Goal: Find specific page/section

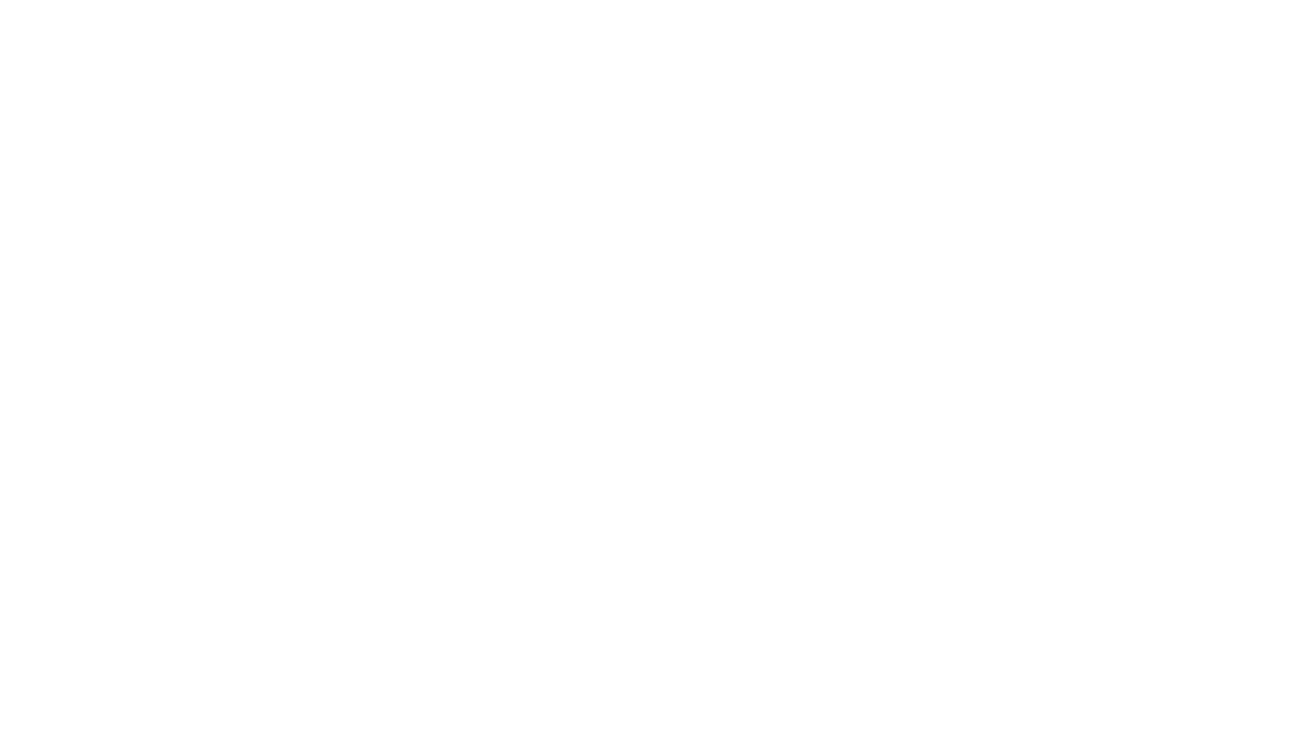
select select "Song"
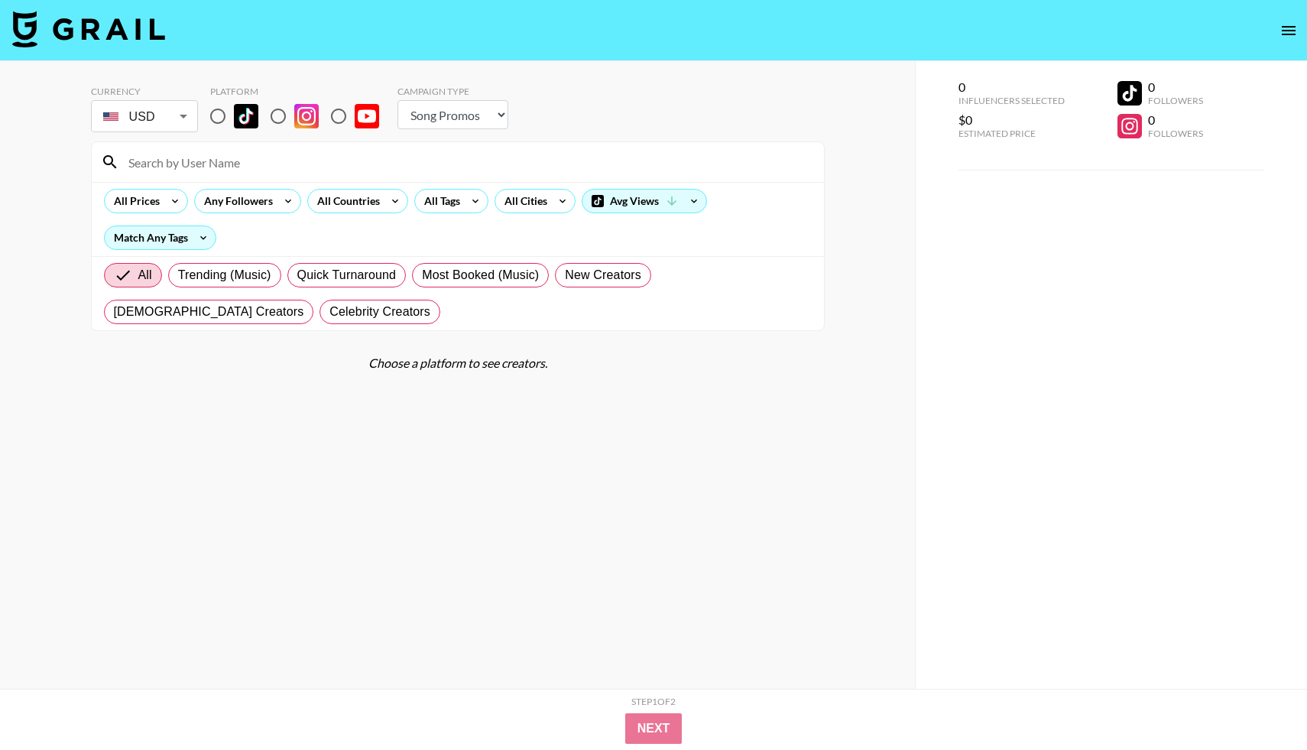
click at [221, 122] on input "radio" at bounding box center [218, 116] width 32 height 32
radio input "true"
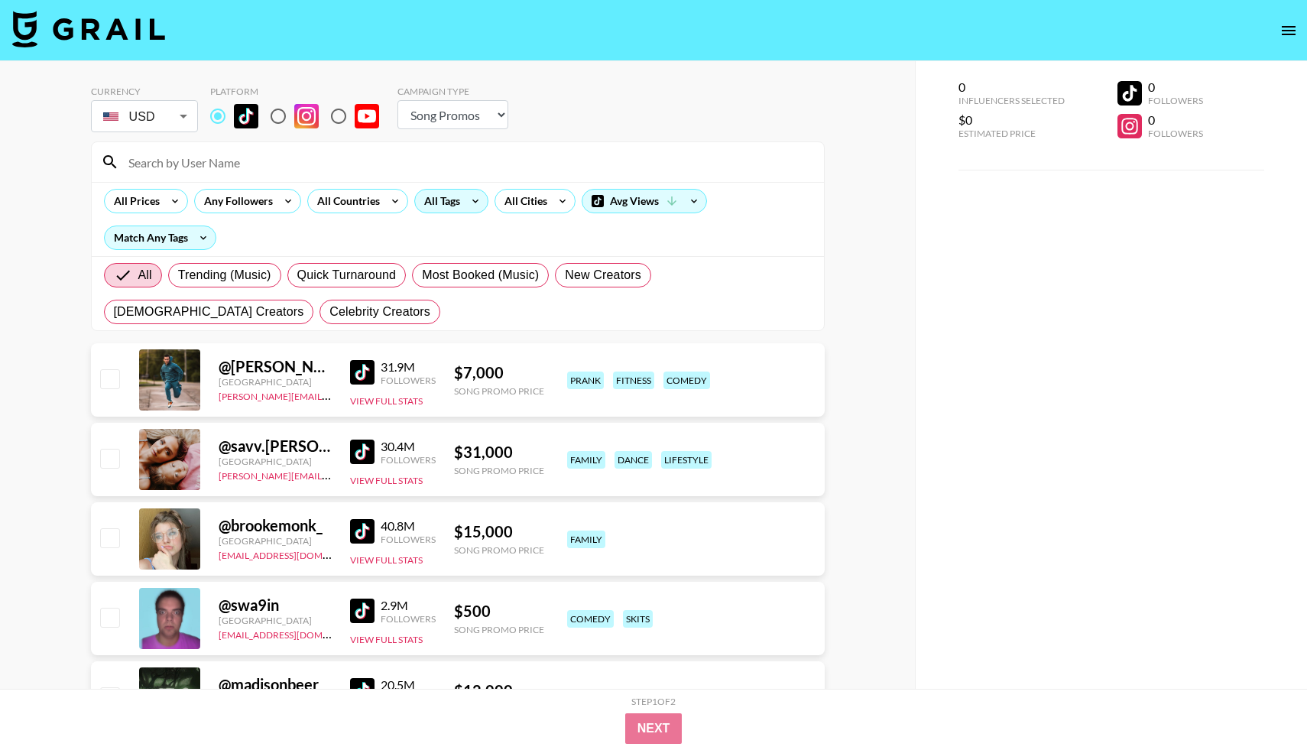
click at [461, 209] on div "All Tags" at bounding box center [451, 201] width 74 height 24
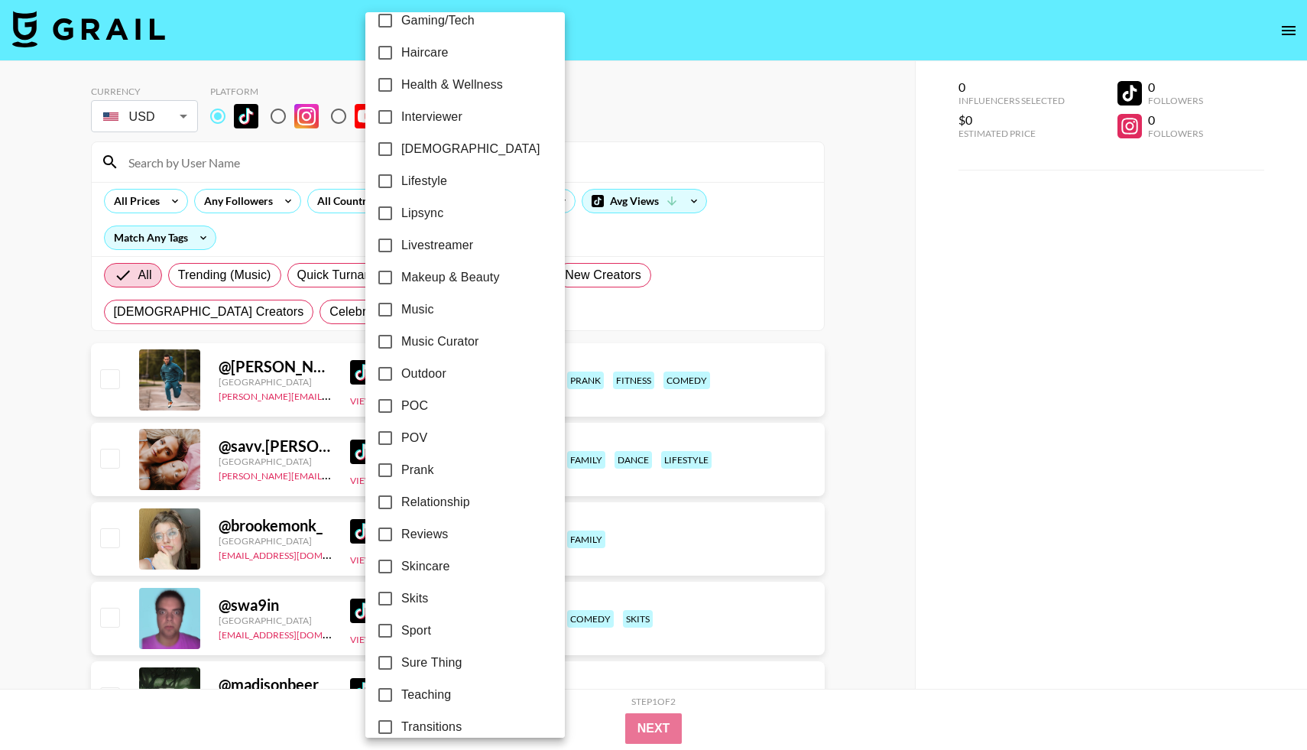
scroll to position [629, 0]
click at [380, 144] on input "[DEMOGRAPHIC_DATA]" at bounding box center [385, 150] width 32 height 32
checkbox input "true"
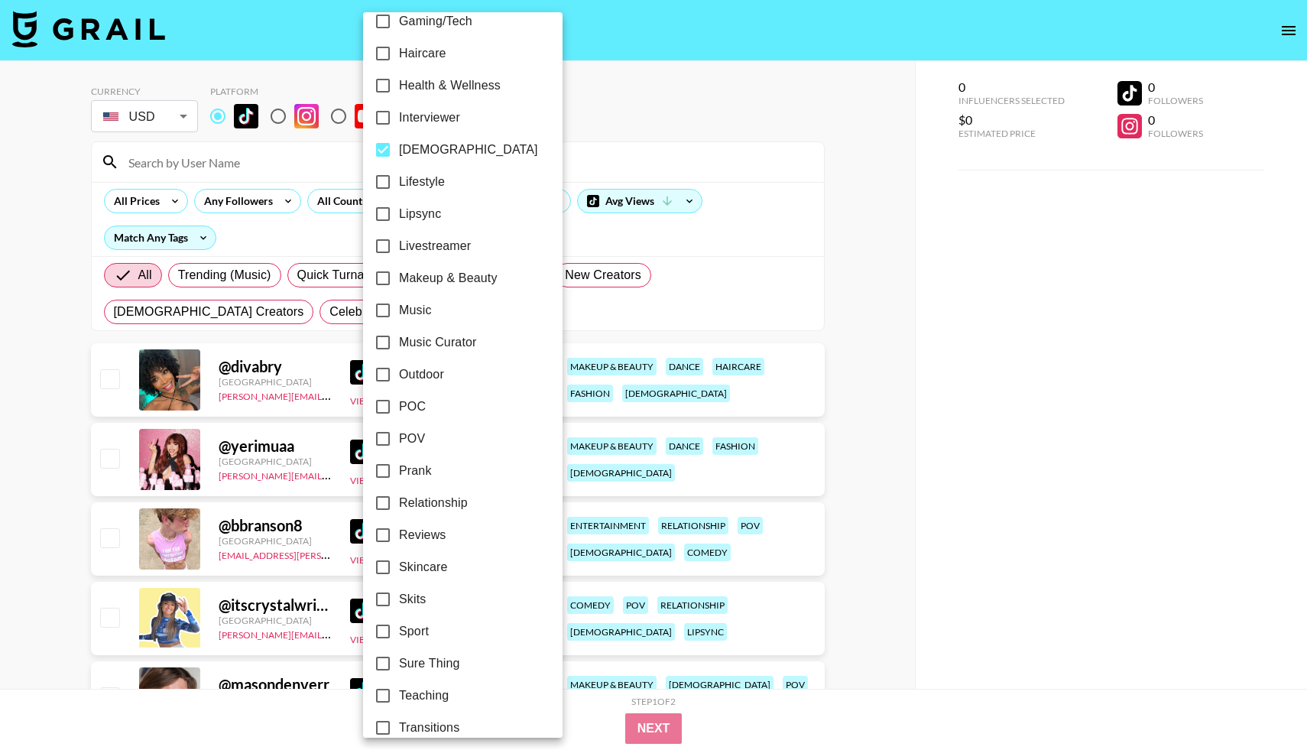
click at [662, 112] on div at bounding box center [653, 375] width 1307 height 750
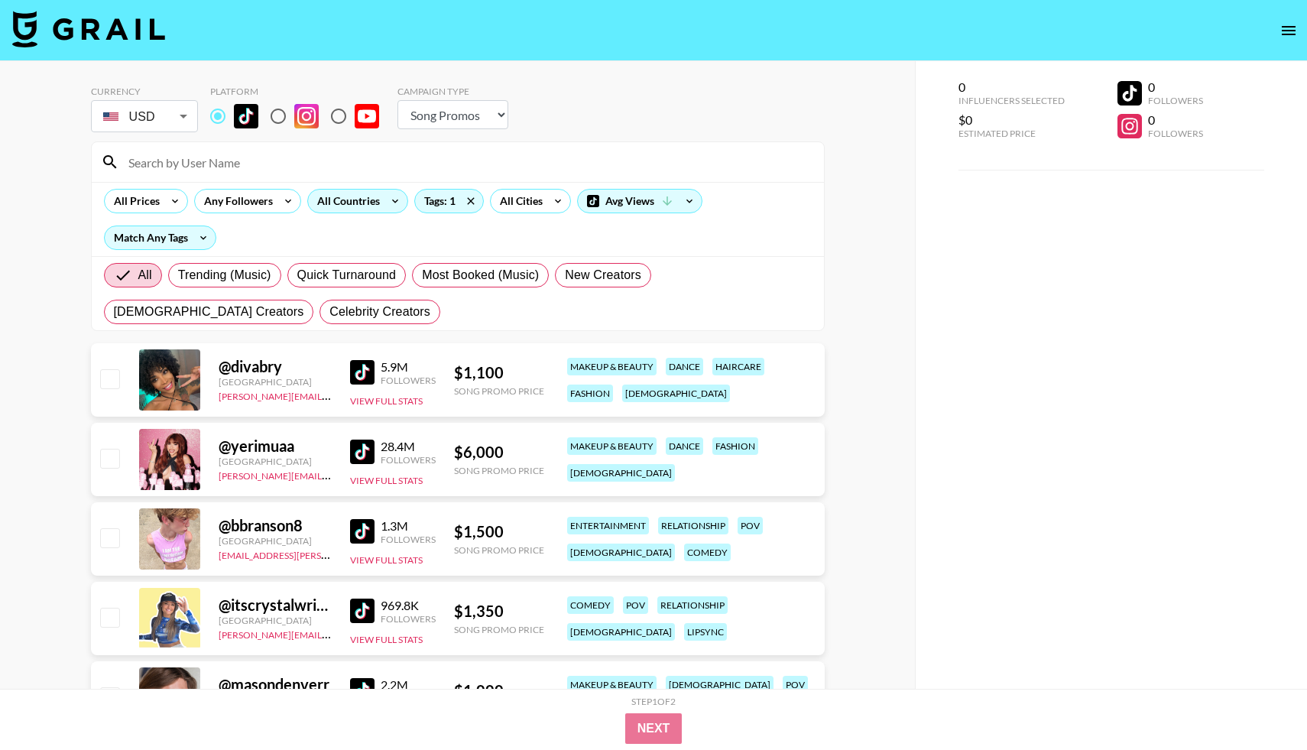
click at [336, 211] on div "All Countries" at bounding box center [345, 201] width 75 height 23
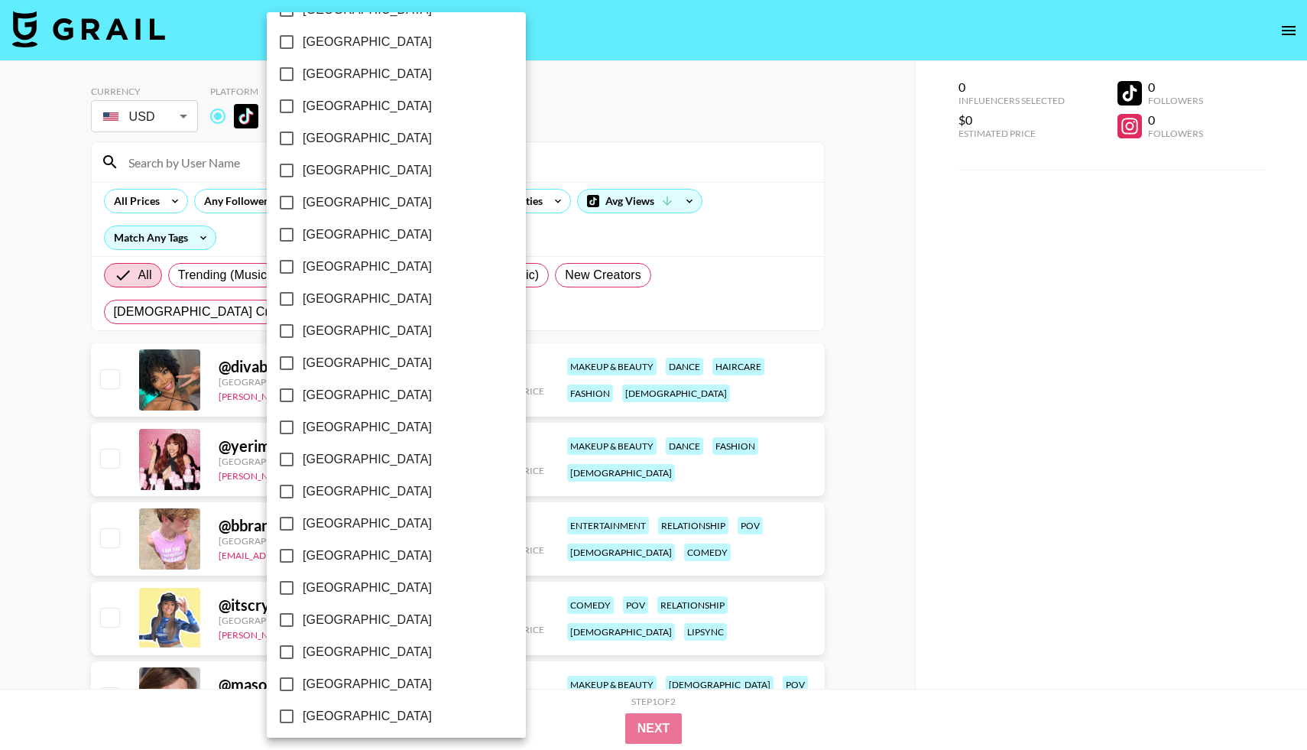
scroll to position [1032, 0]
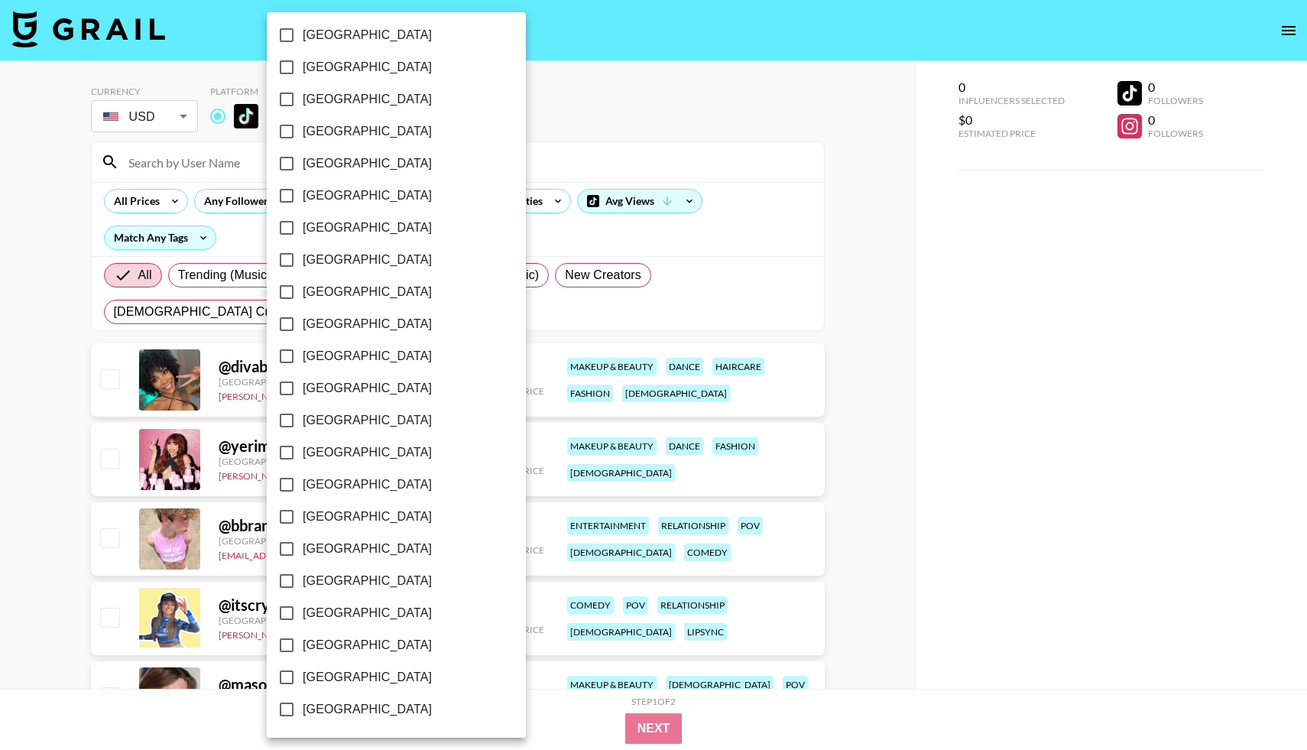
click at [284, 672] on input "[GEOGRAPHIC_DATA]" at bounding box center [287, 677] width 32 height 32
checkbox input "true"
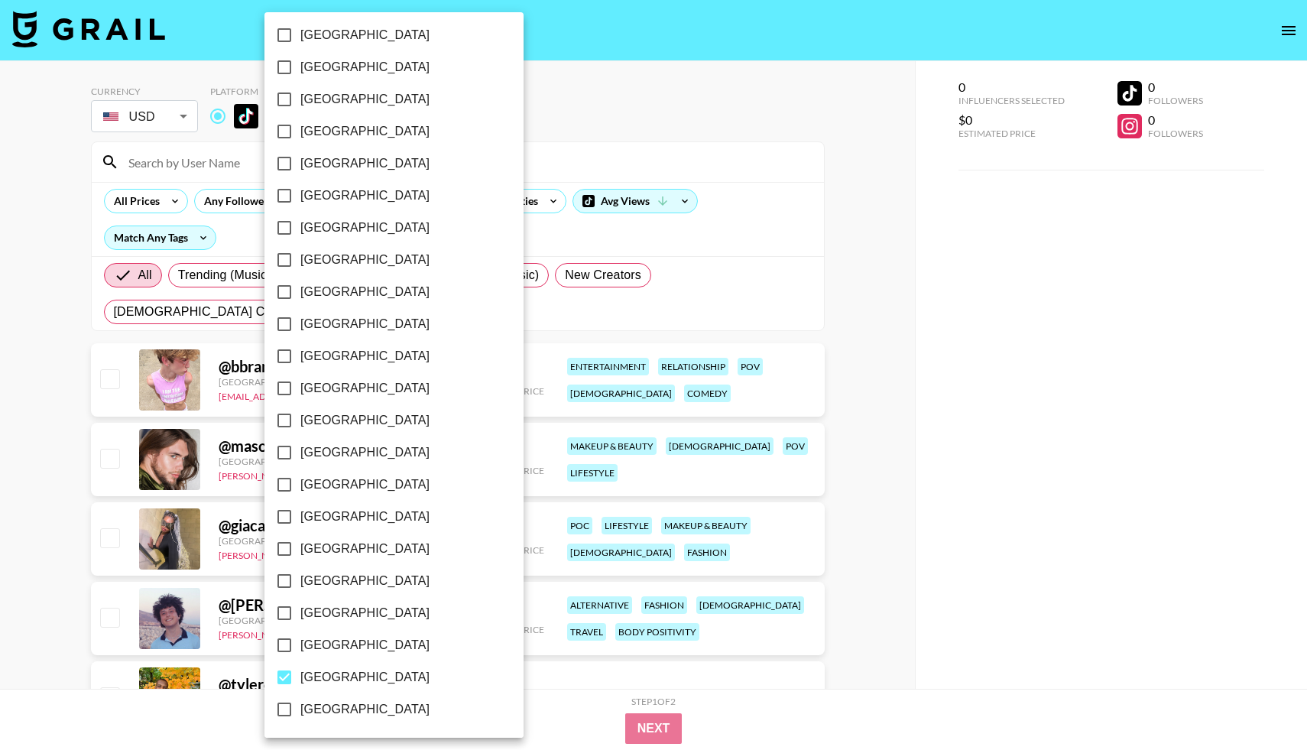
click at [639, 157] on div at bounding box center [653, 375] width 1307 height 750
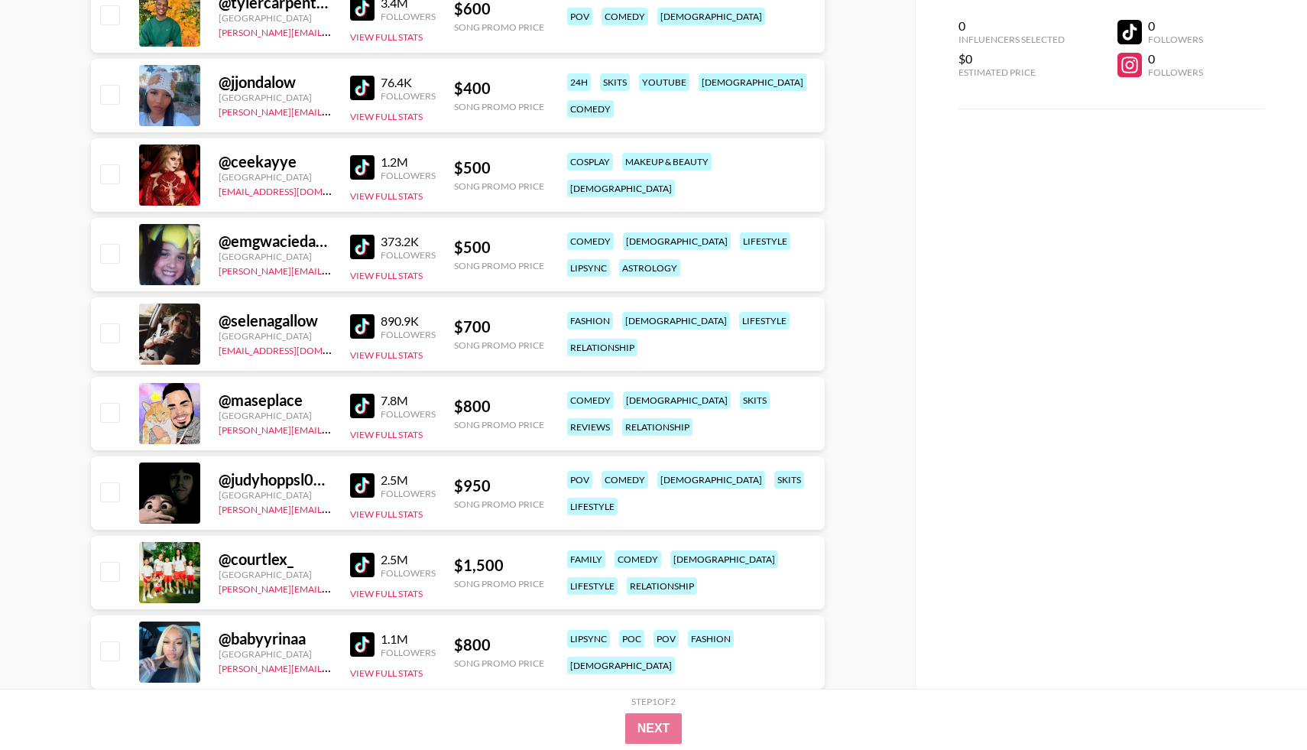
scroll to position [681, 0]
click at [368, 245] on img at bounding box center [362, 247] width 24 height 24
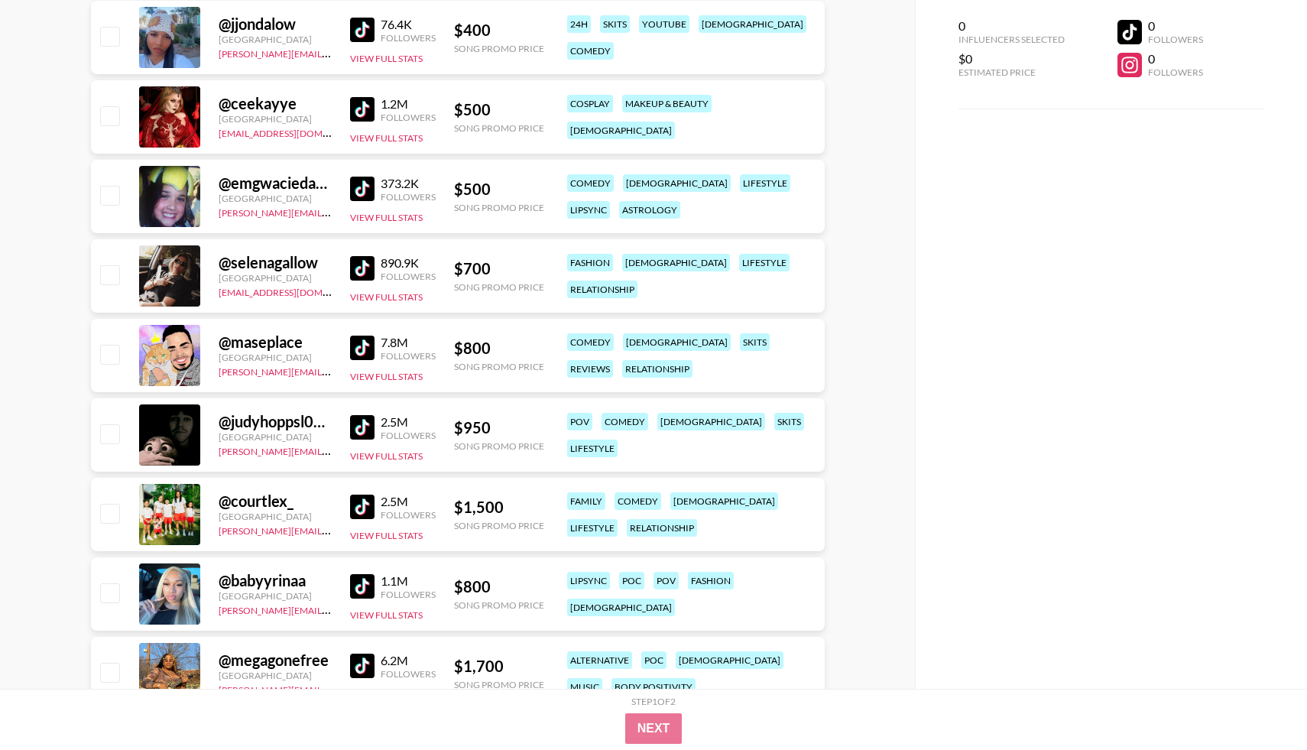
scroll to position [731, 0]
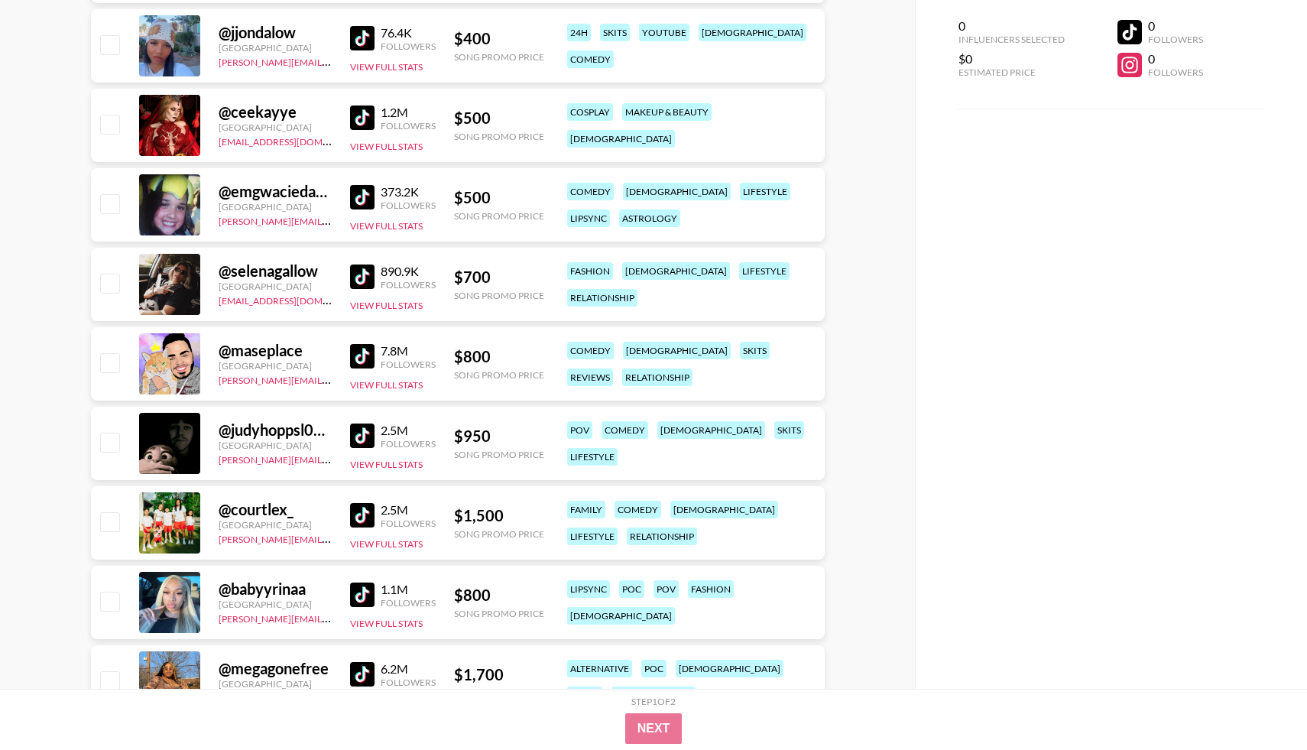
click at [368, 122] on img at bounding box center [362, 117] width 24 height 24
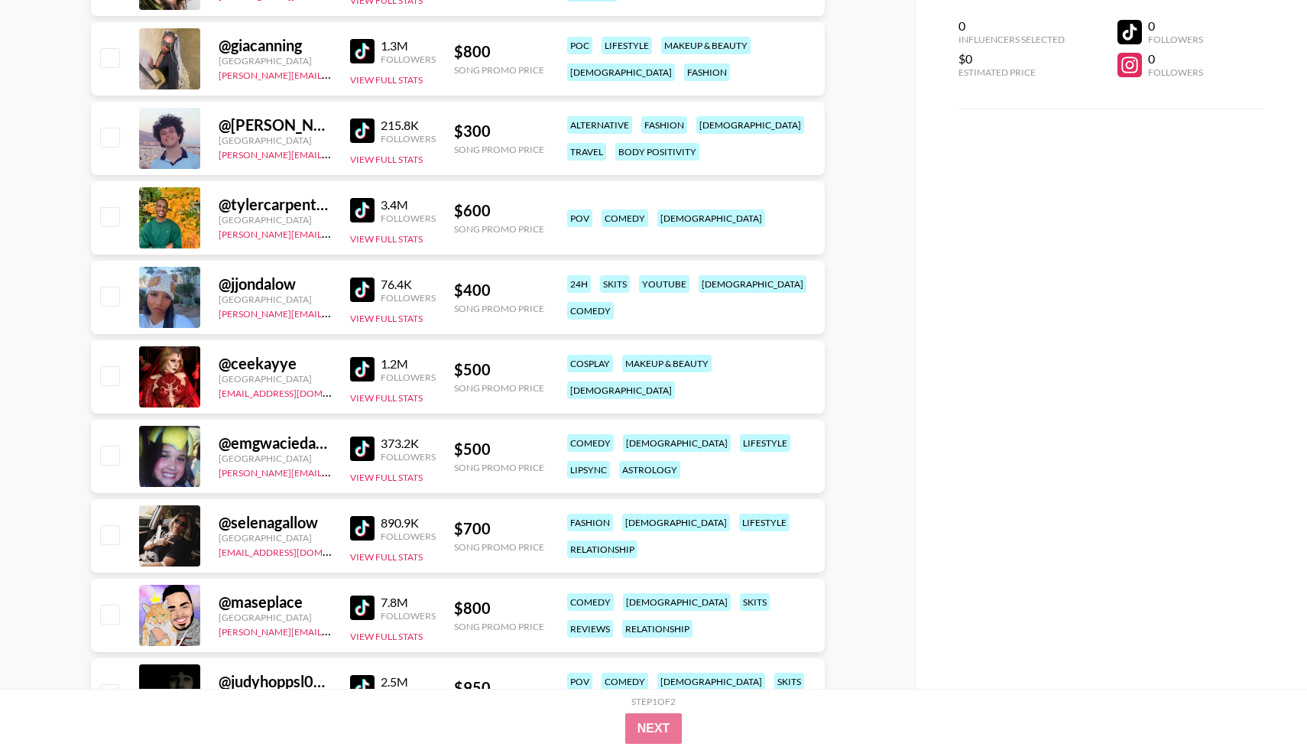
scroll to position [481, 0]
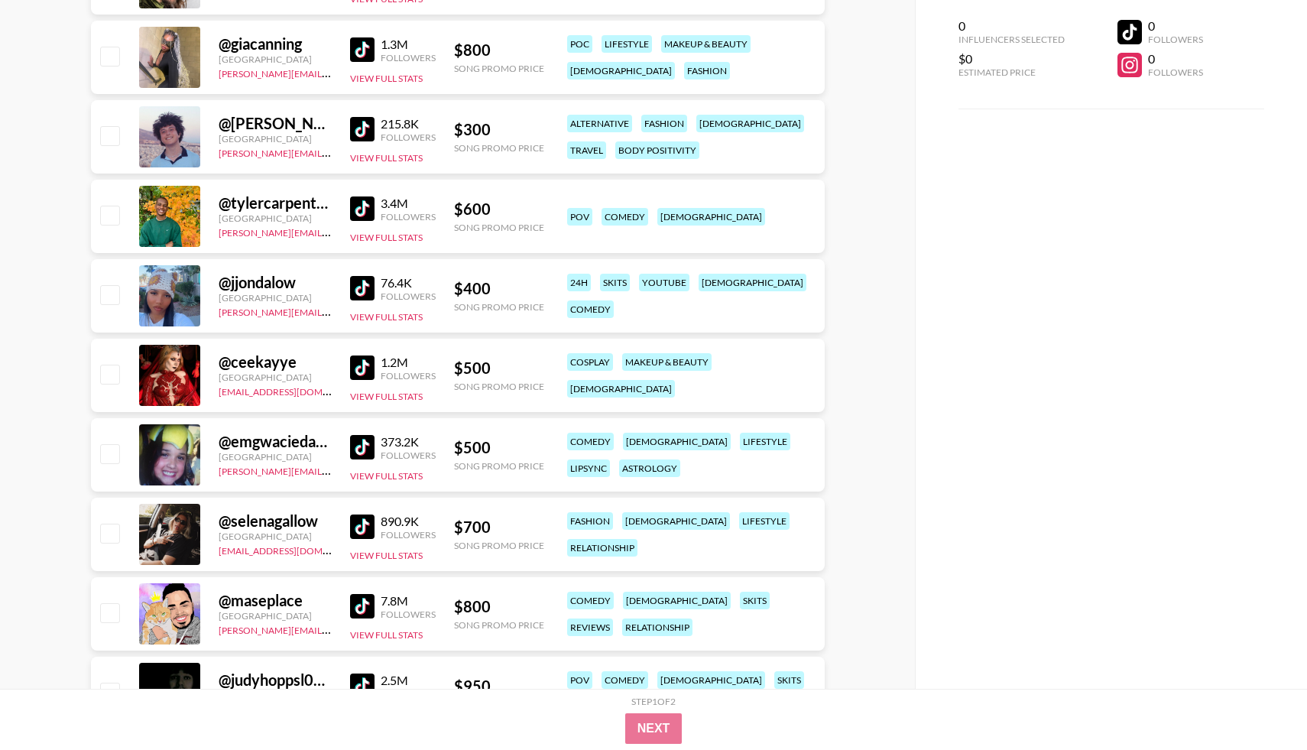
click at [348, 296] on div "@ jjondalow [GEOGRAPHIC_DATA] [PERSON_NAME][EMAIL_ADDRESS][PERSON_NAME][DOMAIN_…" at bounding box center [458, 295] width 734 height 73
click at [358, 293] on img at bounding box center [362, 288] width 24 height 24
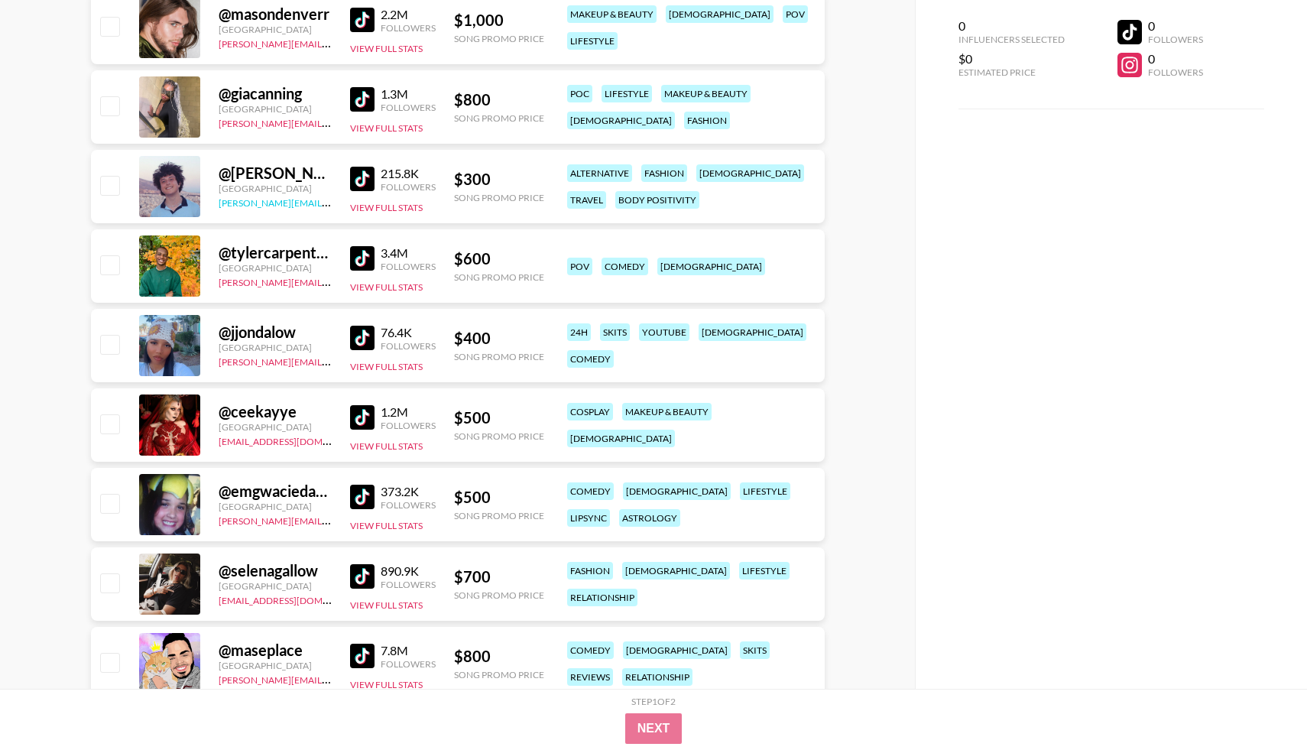
scroll to position [431, 0]
click at [361, 188] on img at bounding box center [362, 179] width 24 height 24
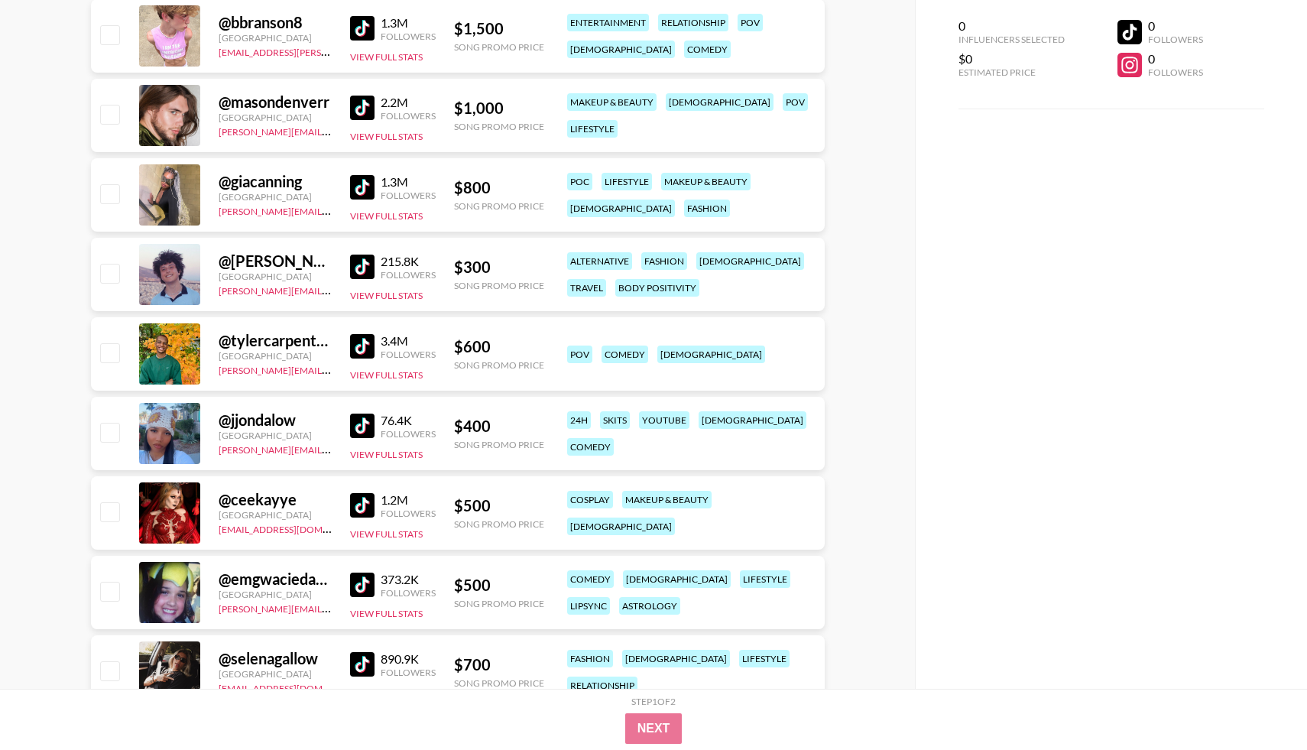
scroll to position [345, 0]
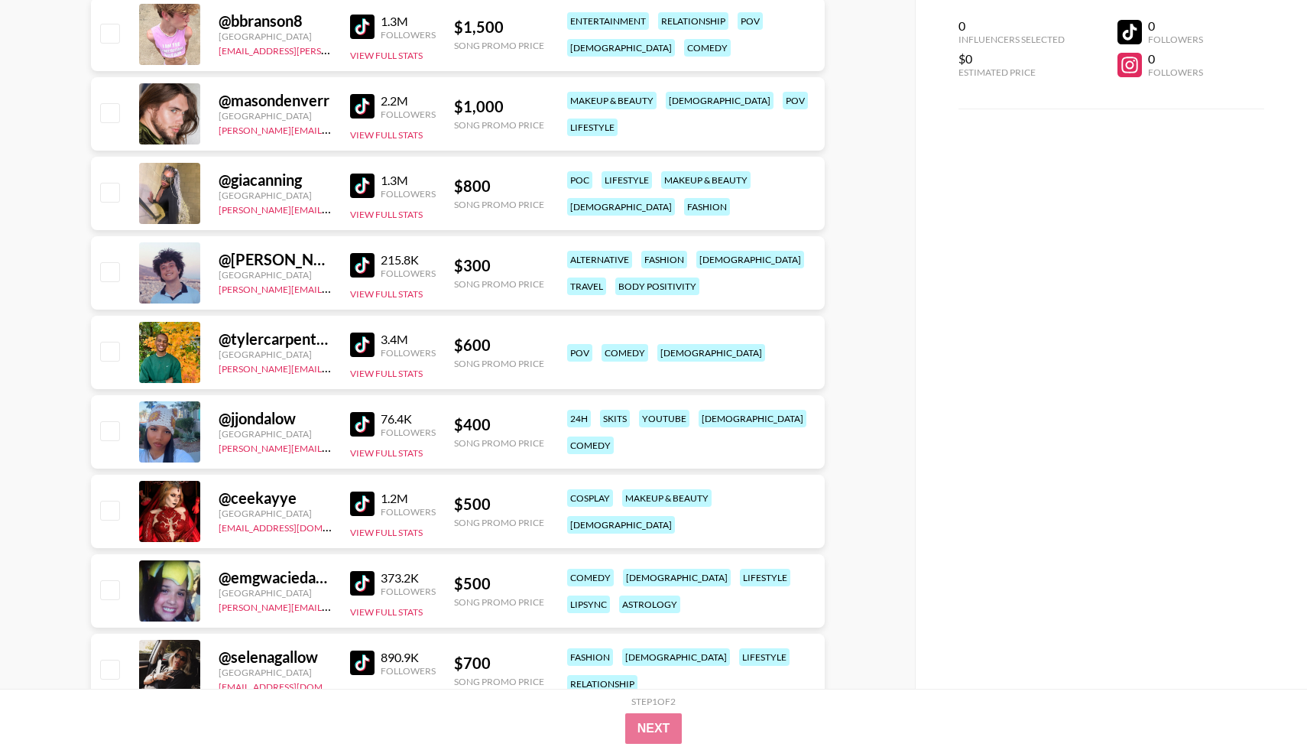
click at [364, 190] on img at bounding box center [362, 185] width 24 height 24
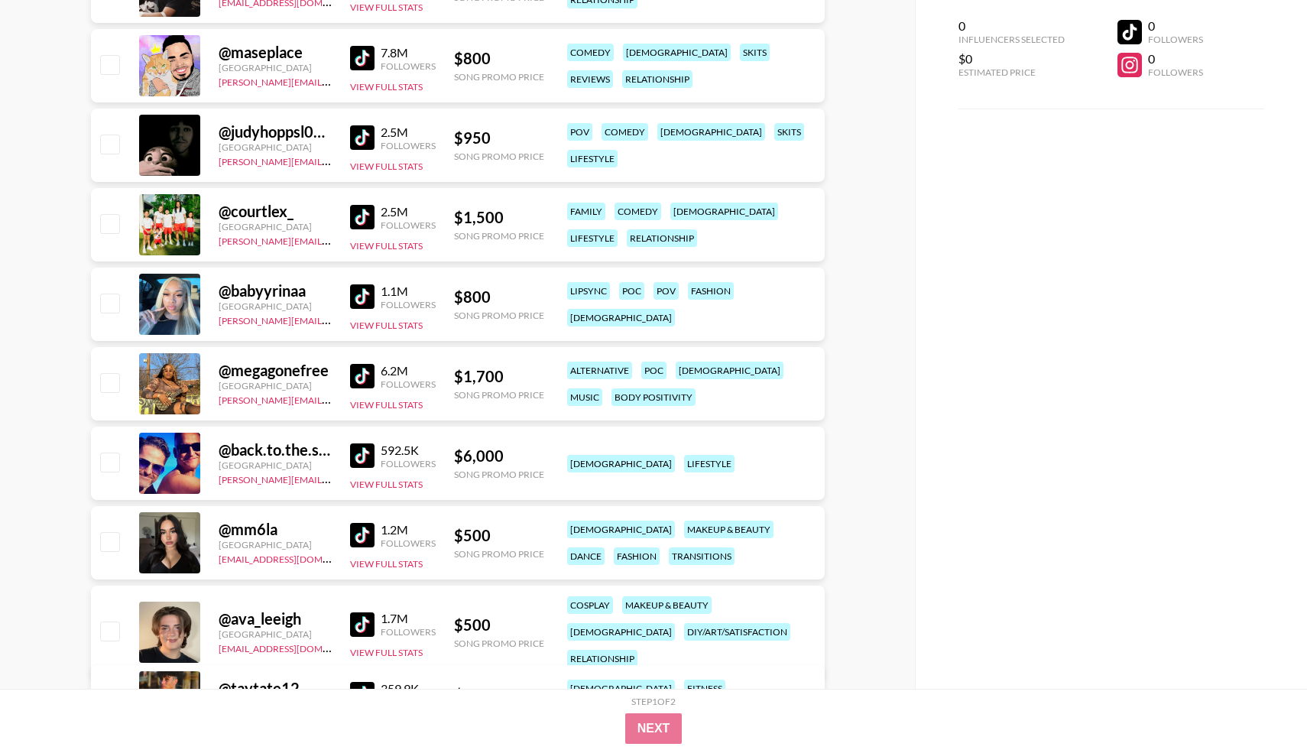
scroll to position [1073, 0]
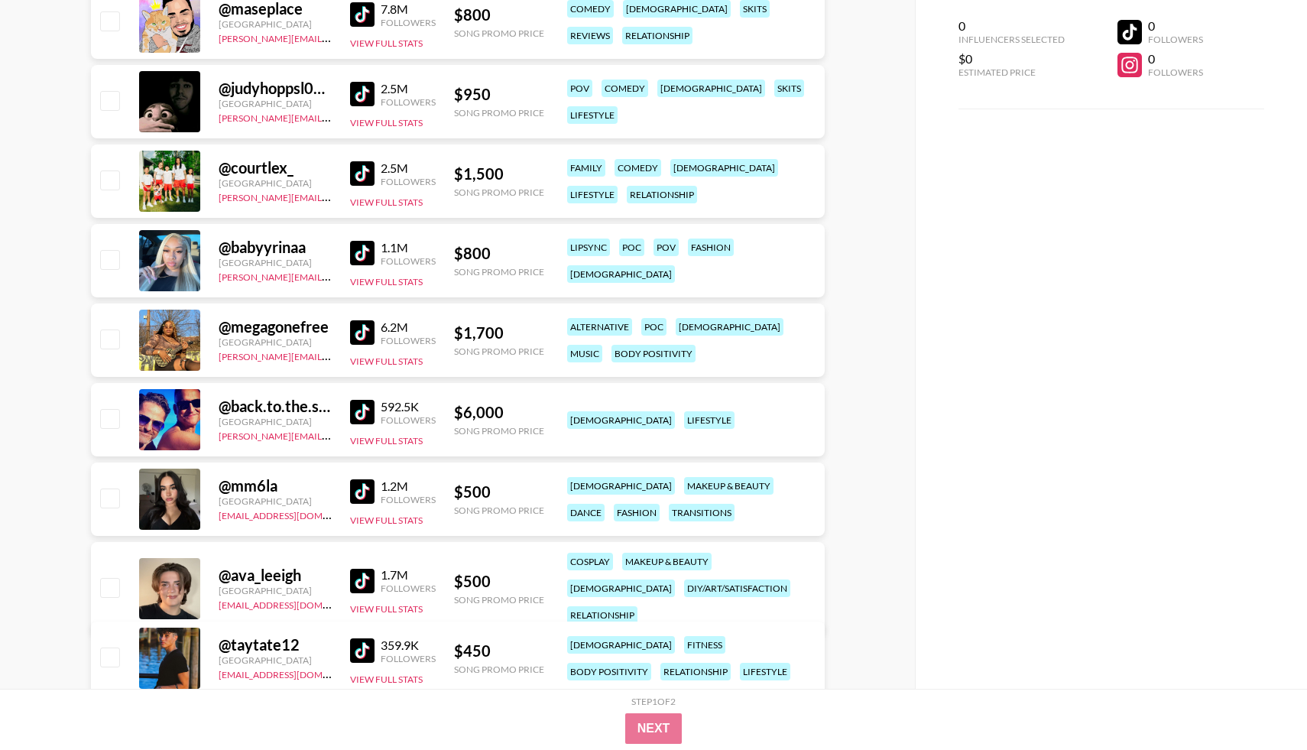
click at [361, 259] on img at bounding box center [362, 253] width 24 height 24
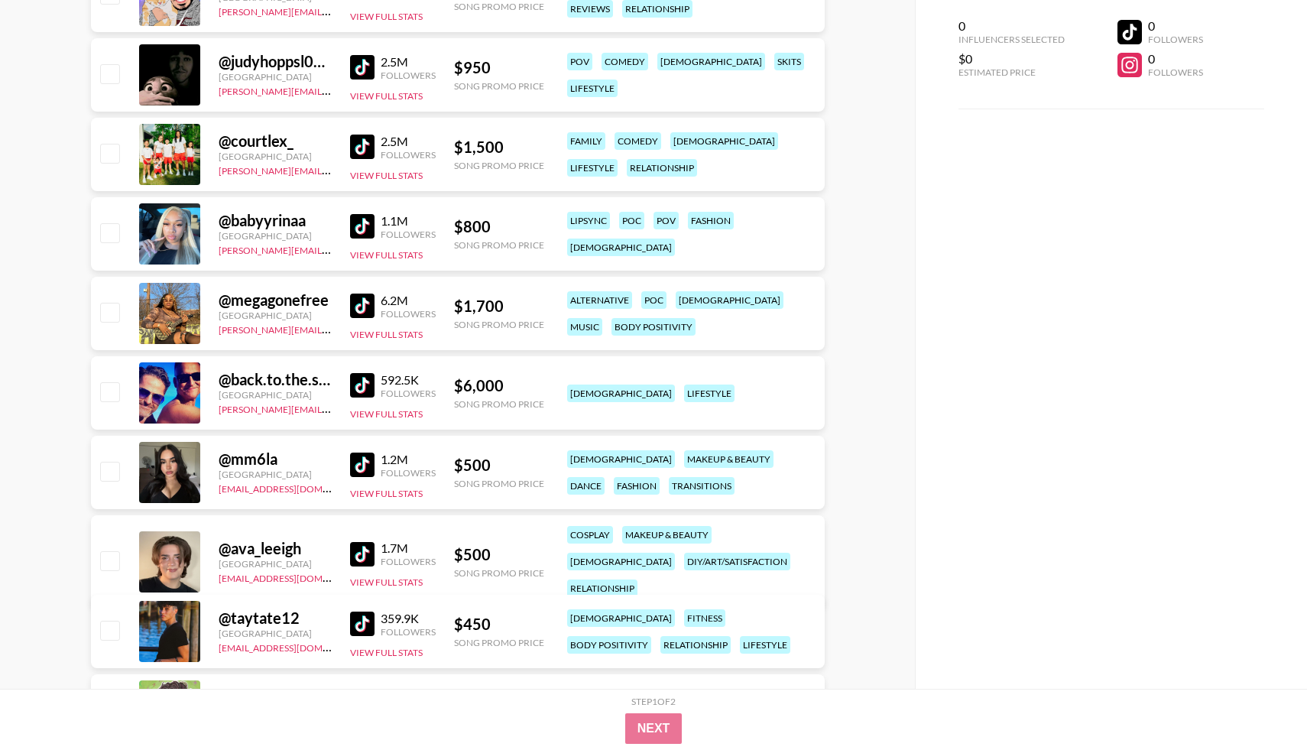
scroll to position [1142, 0]
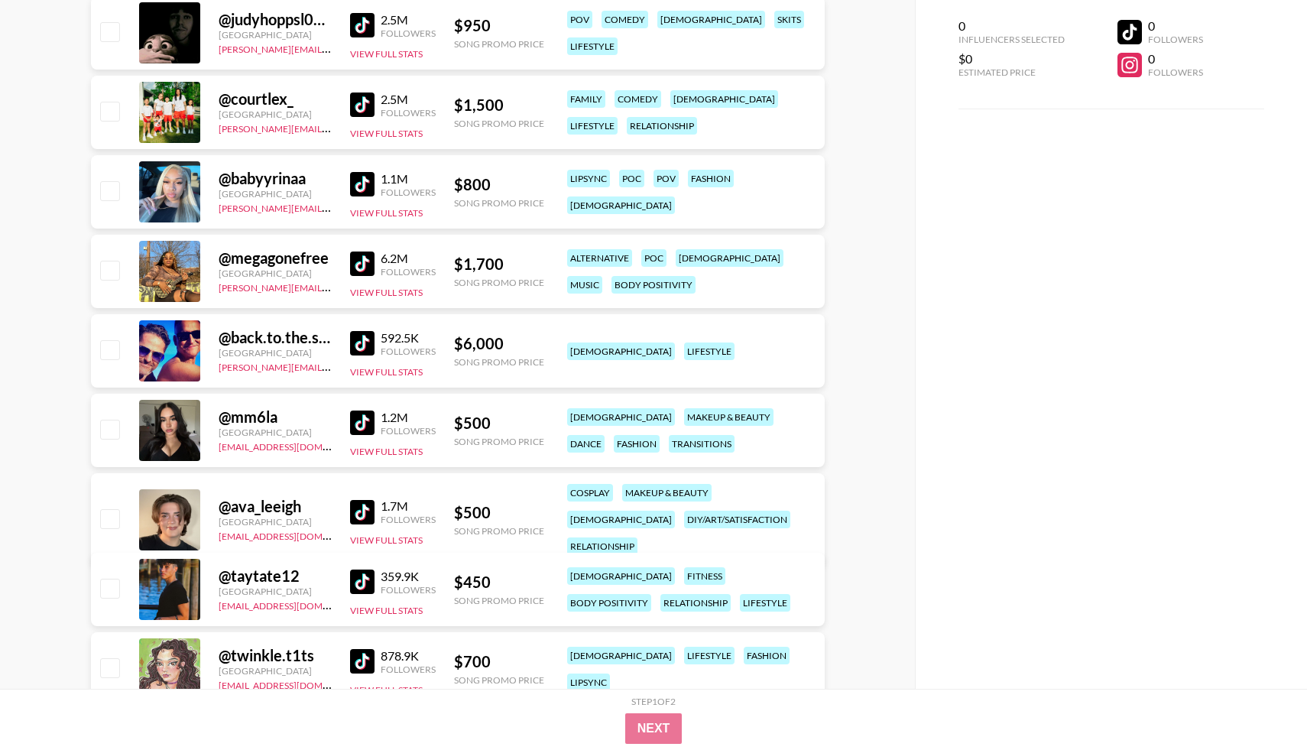
click at [376, 432] on link at bounding box center [365, 422] width 31 height 24
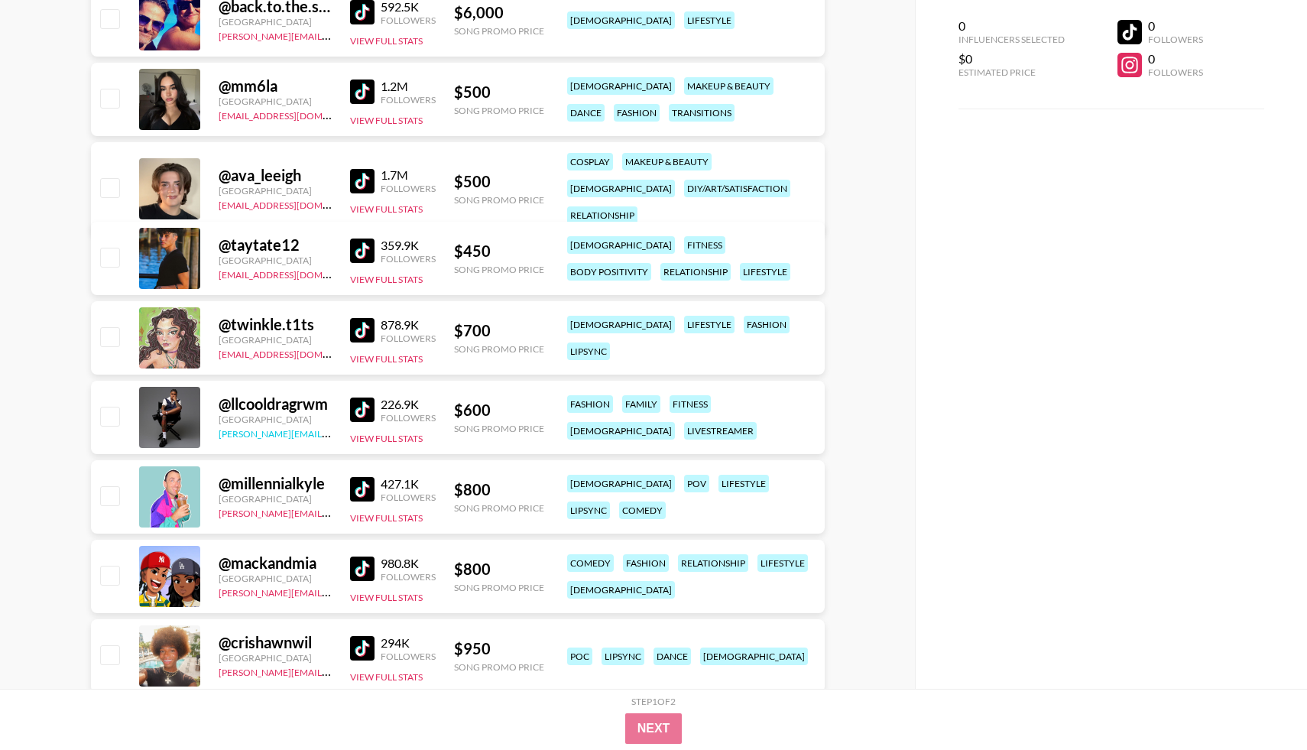
scroll to position [1477, 0]
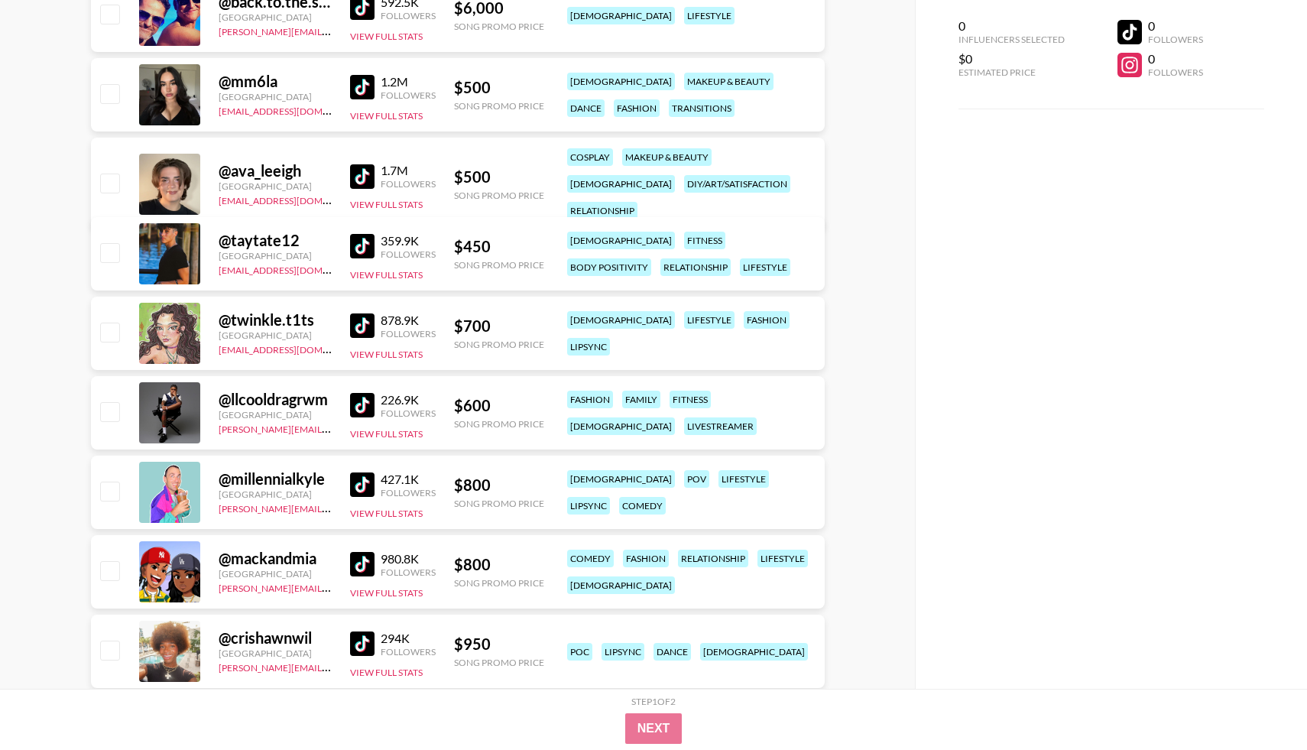
click at [358, 330] on img at bounding box center [362, 325] width 24 height 24
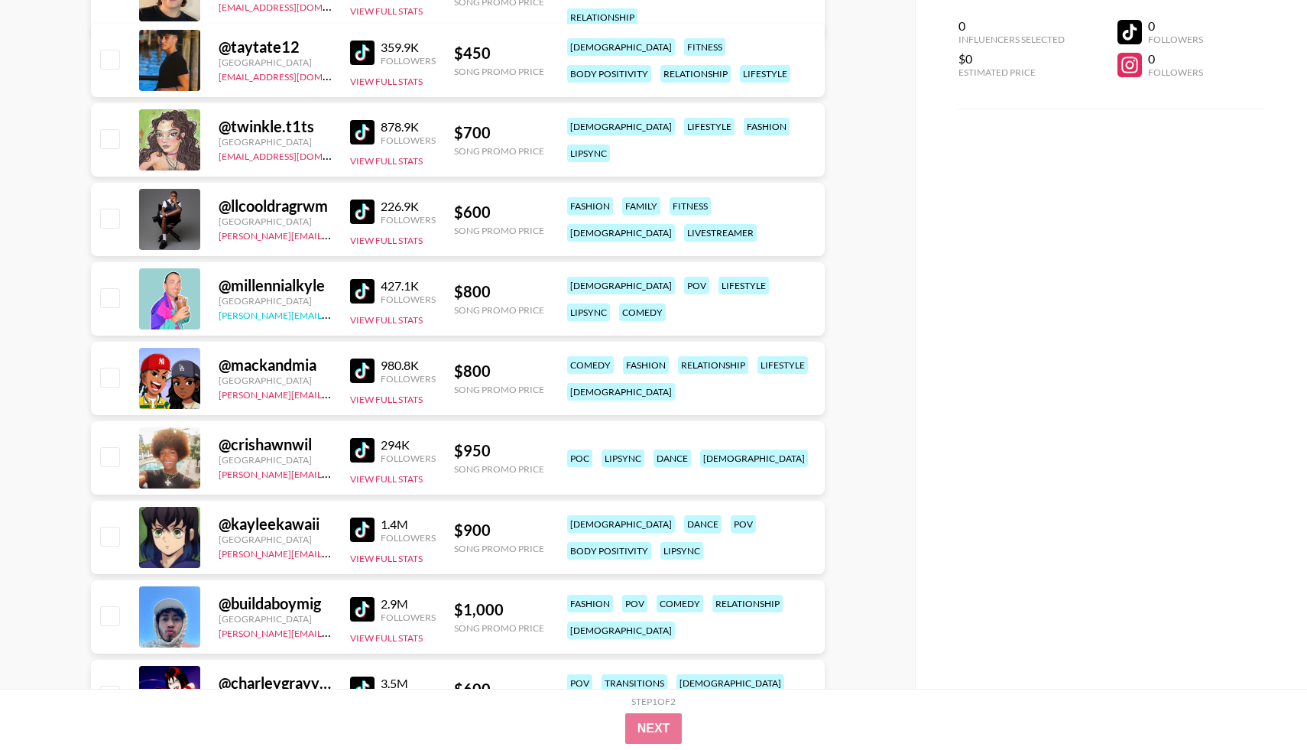
scroll to position [1671, 0]
click at [363, 215] on img at bounding box center [362, 211] width 24 height 24
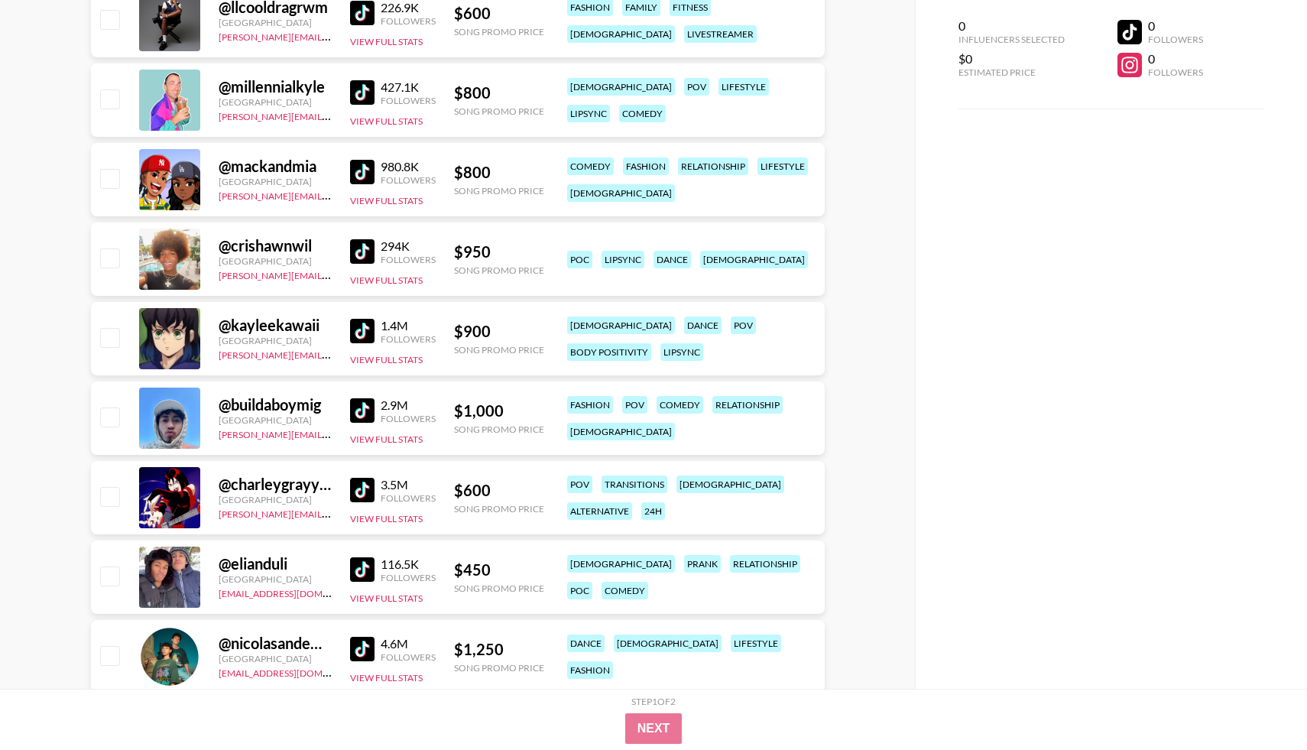
scroll to position [1975, 0]
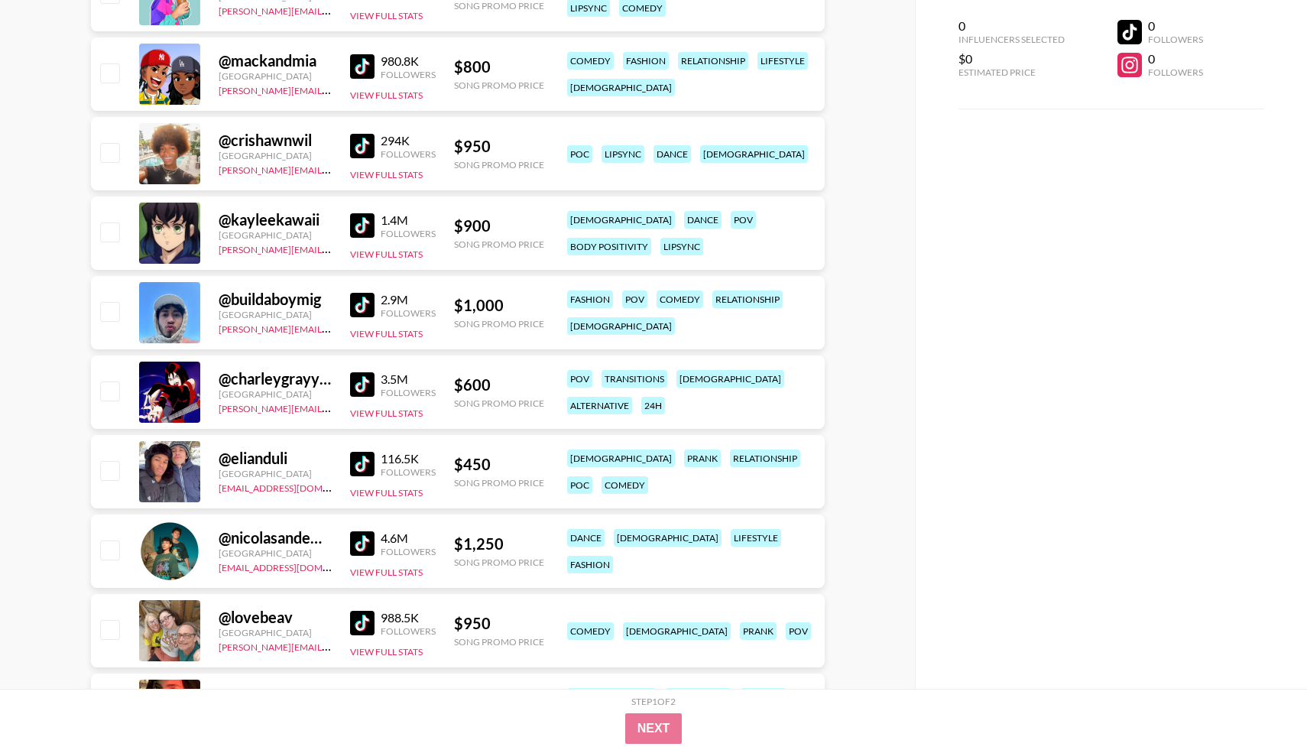
click at [358, 216] on img at bounding box center [362, 225] width 24 height 24
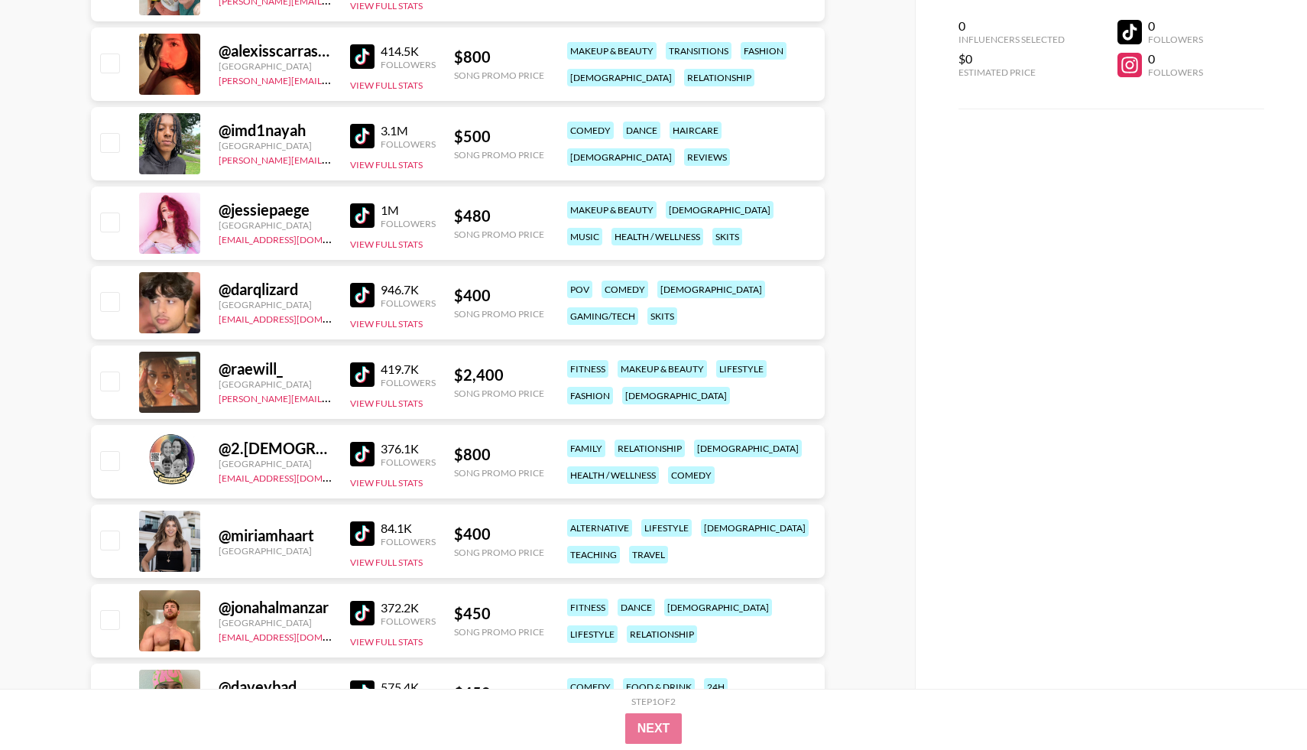
scroll to position [2600, 0]
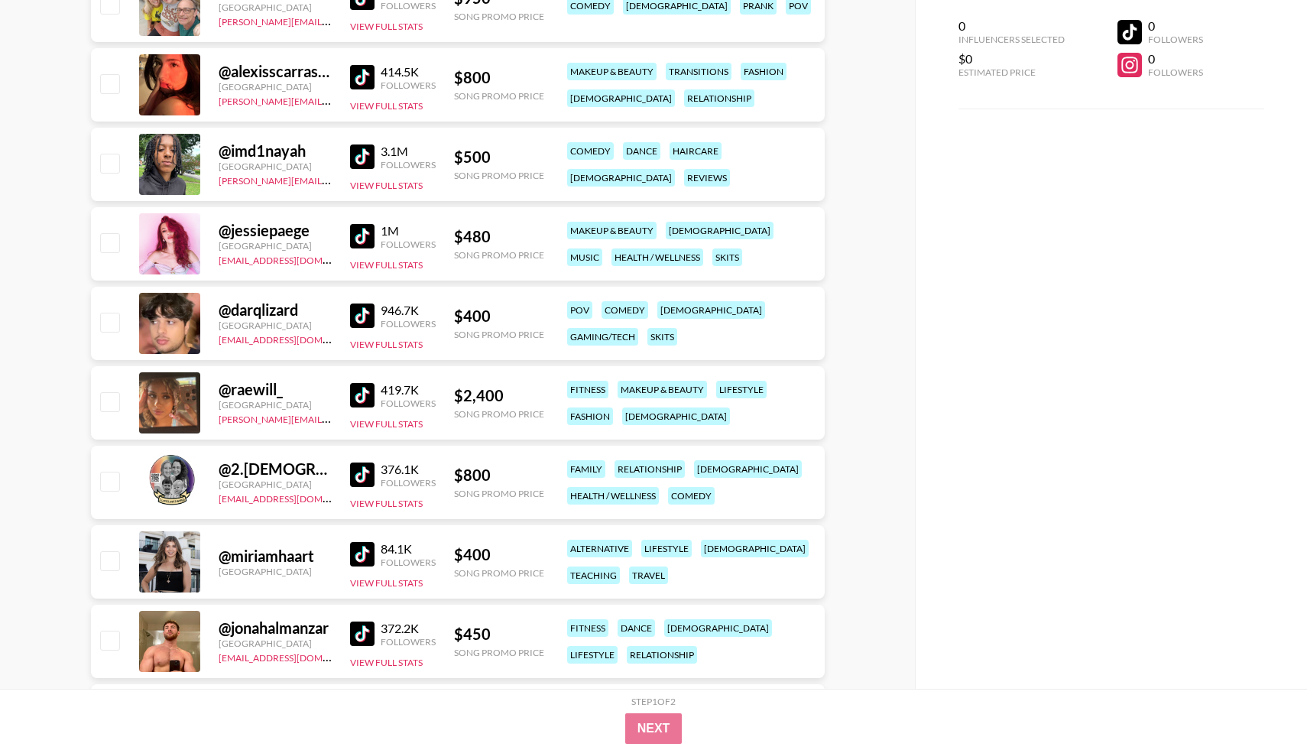
click at [355, 237] on img at bounding box center [362, 236] width 24 height 24
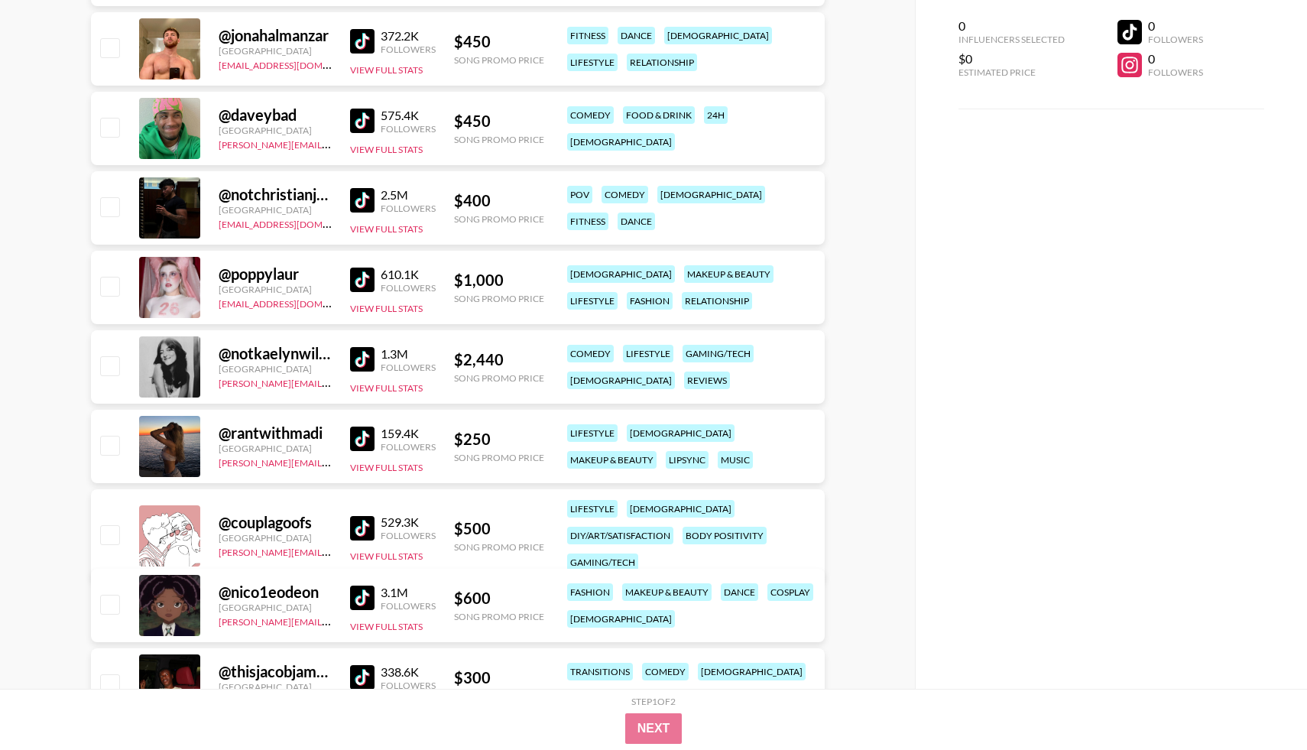
scroll to position [3193, 0]
click at [361, 286] on img at bounding box center [362, 279] width 24 height 24
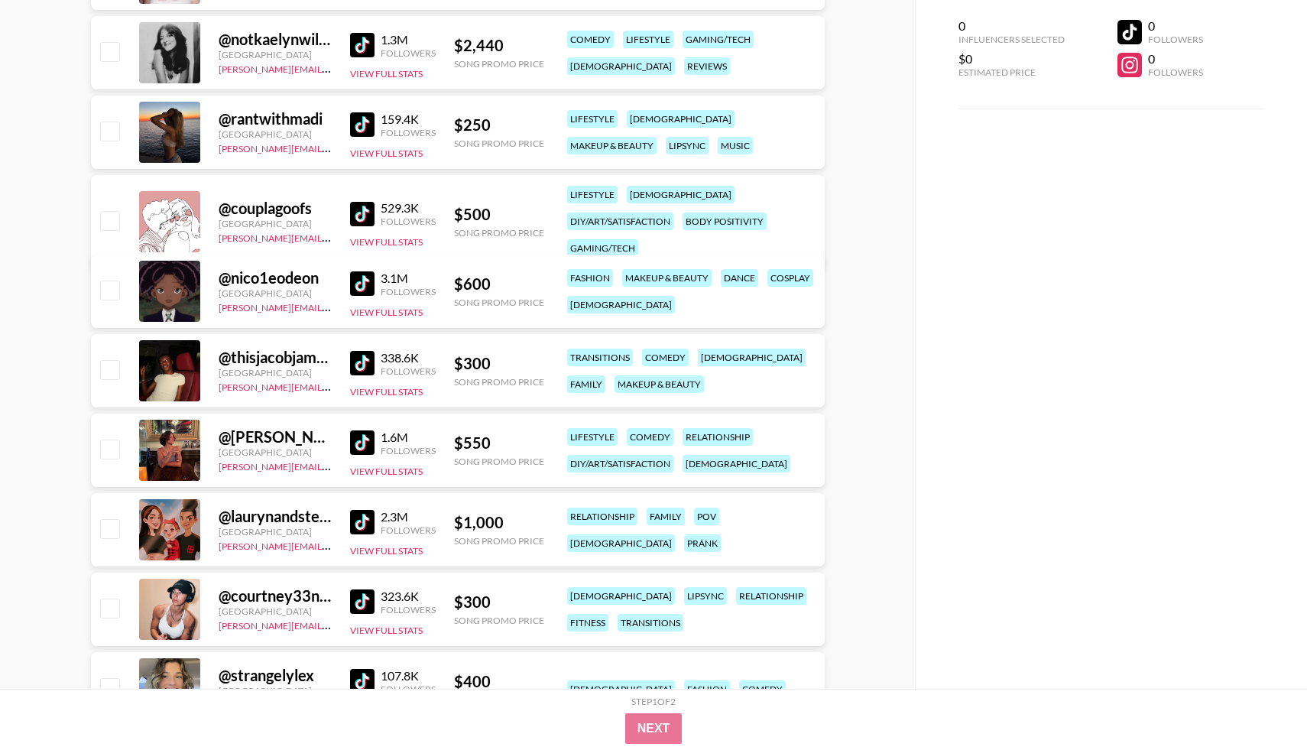
scroll to position [3507, 0]
click at [365, 212] on img at bounding box center [362, 213] width 24 height 24
